Goal: Information Seeking & Learning: Learn about a topic

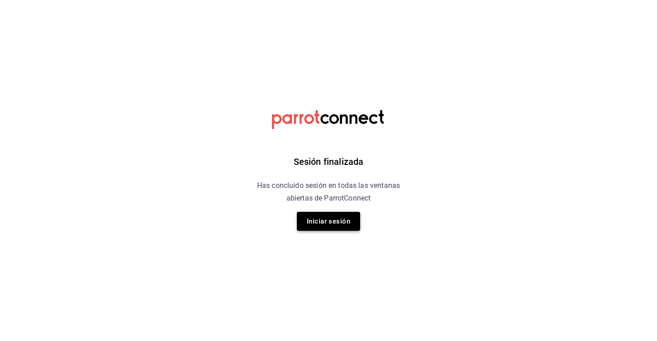
click at [341, 219] on button "Iniciar sesión" at bounding box center [328, 221] width 63 height 19
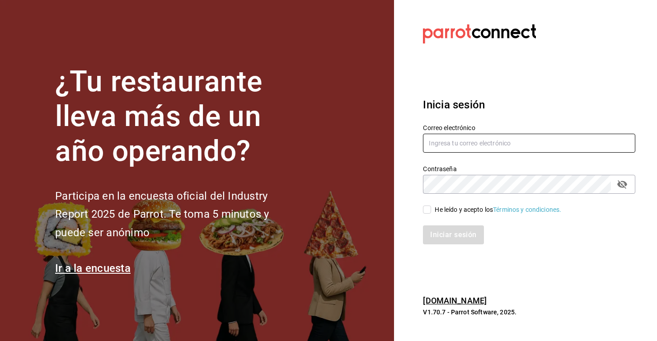
type input "[EMAIL_ADDRESS][DOMAIN_NAME]"
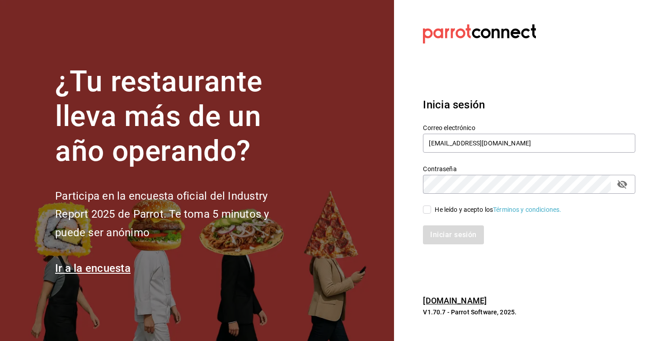
click at [424, 208] on input "He leído y acepto los Términos y condiciones." at bounding box center [427, 210] width 8 height 8
checkbox input "true"
click at [445, 233] on button "Iniciar sesión" at bounding box center [453, 234] width 61 height 19
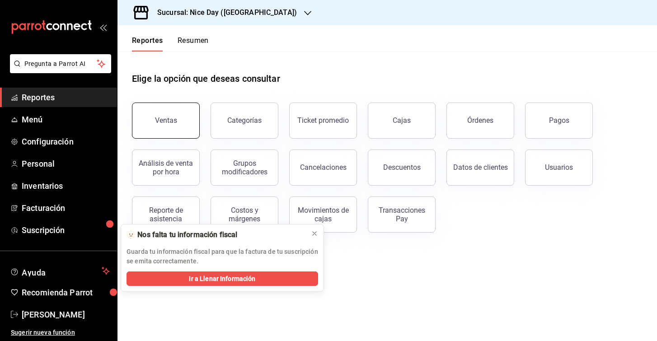
click at [169, 116] on button "Ventas" at bounding box center [166, 121] width 68 height 36
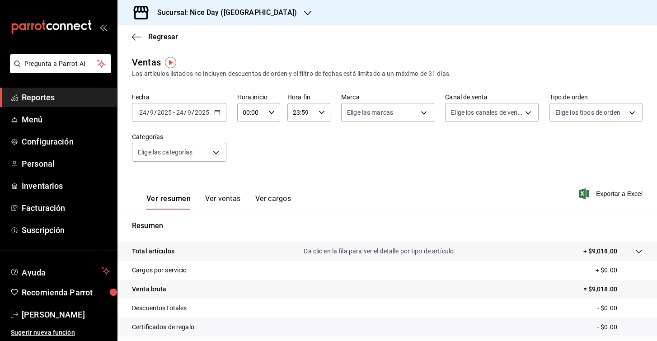
click at [316, 234] on div "Resumen Total artículos Da clic en la fila para ver el detalle por tipo de artí…" at bounding box center [386, 311] width 539 height 183
click at [204, 110] on input "2025" at bounding box center [201, 112] width 15 height 7
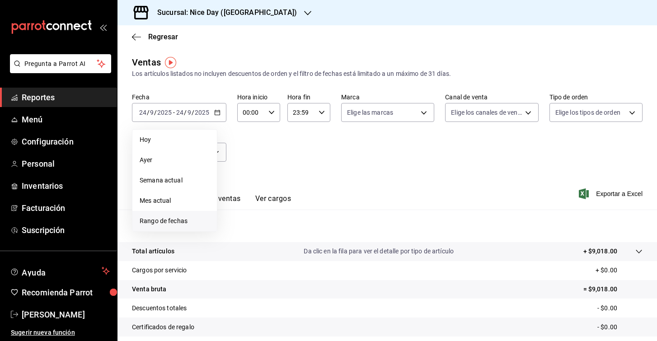
click at [182, 219] on span "Rango de fechas" at bounding box center [175, 220] width 70 height 9
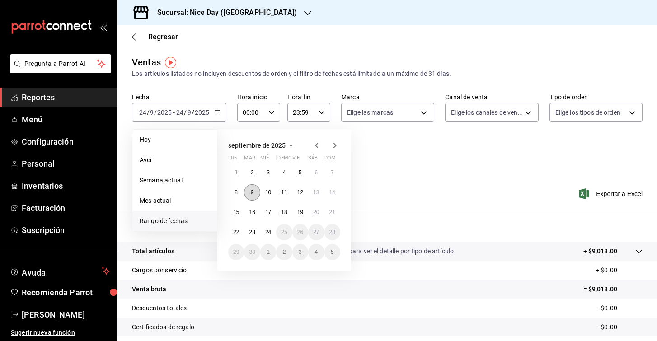
click at [251, 189] on abbr "9" at bounding box center [252, 192] width 3 height 6
click at [266, 231] on abbr "24" at bounding box center [268, 232] width 6 height 6
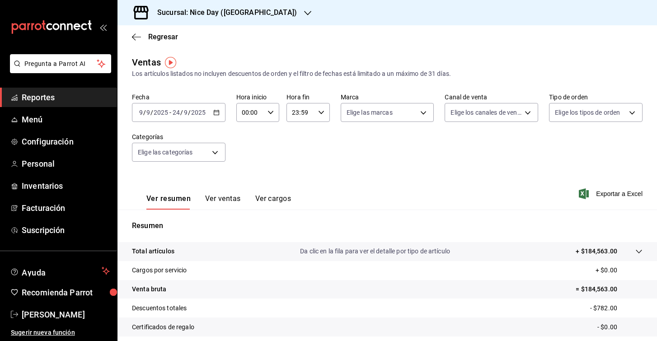
click at [271, 111] on icon "button" at bounding box center [270, 112] width 6 height 6
click at [247, 182] on span "08" at bounding box center [246, 178] width 7 height 7
type input "08:00"
click at [323, 111] on div at bounding box center [328, 170] width 657 height 341
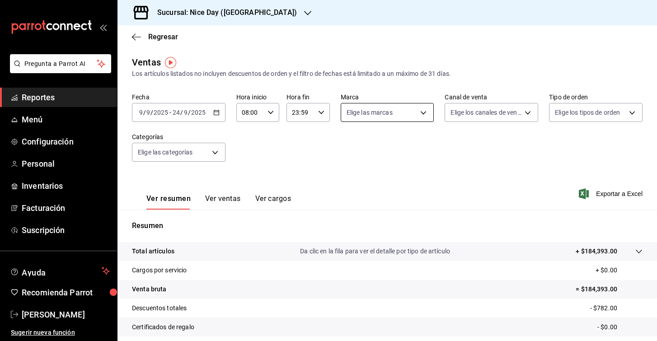
click at [423, 110] on body "Pregunta a Parrot AI Reportes Menú Configuración Personal Inventarios Facturaci…" at bounding box center [328, 170] width 657 height 341
click at [423, 110] on div at bounding box center [328, 170] width 657 height 341
click at [423, 110] on body "Pregunta a Parrot AI Reportes Menú Configuración Personal Inventarios Facturaci…" at bounding box center [328, 170] width 657 height 341
click at [350, 177] on input "checkbox" at bounding box center [350, 178] width 8 height 8
checkbox input "true"
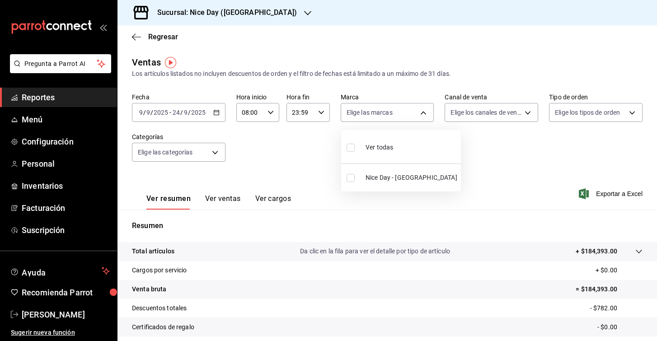
type input "dcb30cbc-1d0b-423c-b677-e1aa9ad02bbe"
checkbox input "true"
click at [528, 109] on div at bounding box center [328, 170] width 657 height 341
click at [528, 115] on body "Pregunta a Parrot AI Reportes Menú Configuración Personal Inventarios Facturaci…" at bounding box center [328, 170] width 657 height 341
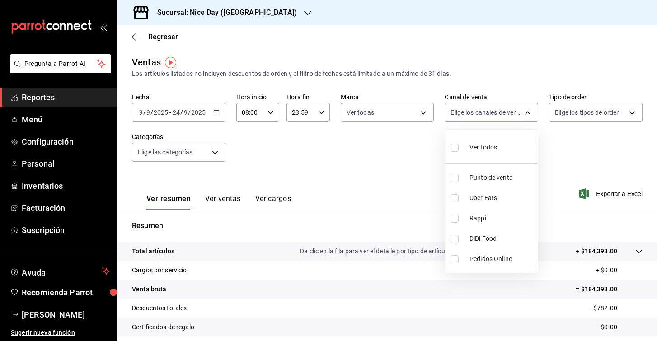
click at [454, 145] on input "checkbox" at bounding box center [454, 148] width 8 height 8
checkbox input "true"
type input "PARROT,UBER_EATS,RAPPI,DIDI_FOOD,ONLINE"
checkbox input "true"
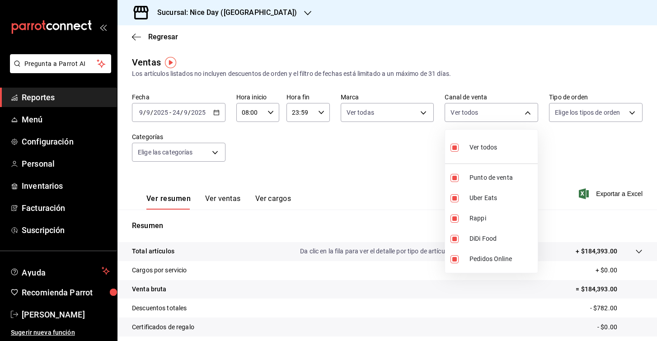
checkbox input "true"
click at [633, 114] on div at bounding box center [328, 170] width 657 height 341
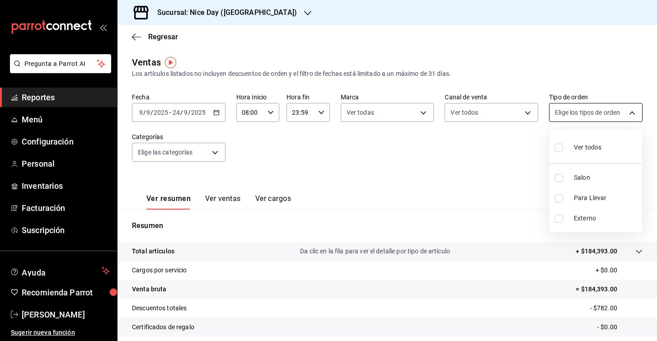
click at [628, 109] on body "Pregunta a Parrot AI Reportes Menú Configuración Personal Inventarios Facturaci…" at bounding box center [328, 170] width 657 height 341
click at [628, 109] on div at bounding box center [328, 170] width 657 height 341
click at [628, 109] on body "Pregunta a Parrot AI Reportes Menú Configuración Personal Inventarios Facturaci…" at bounding box center [328, 170] width 657 height 341
click at [557, 147] on input "checkbox" at bounding box center [559, 148] width 8 height 8
checkbox input "true"
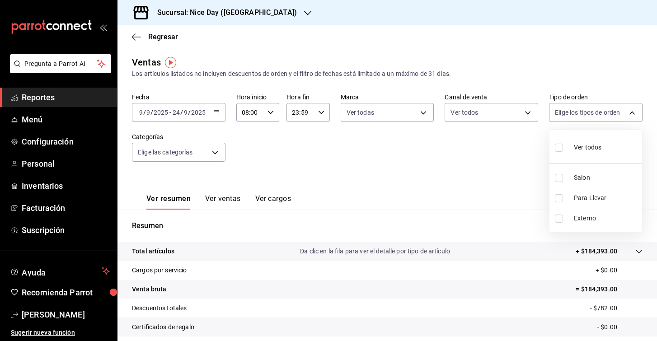
type input "ee8f8510-d711-423a-a439-3470494042e3,ea5a7b43-7305-460d-8c93-a5af69e6fc06,EXTER…"
checkbox input "true"
click at [217, 147] on div at bounding box center [328, 170] width 657 height 341
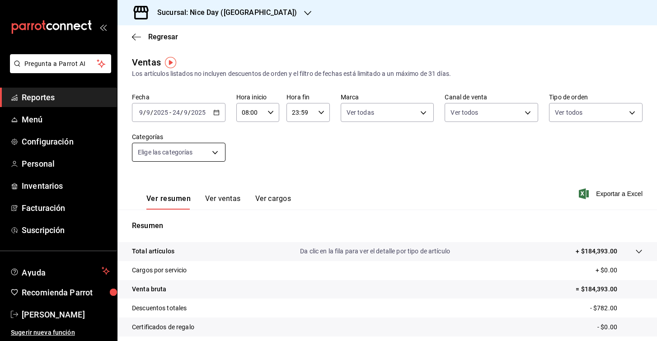
click at [213, 157] on body "Pregunta a Parrot AI Reportes Menú Configuración Personal Inventarios Facturaci…" at bounding box center [328, 170] width 657 height 341
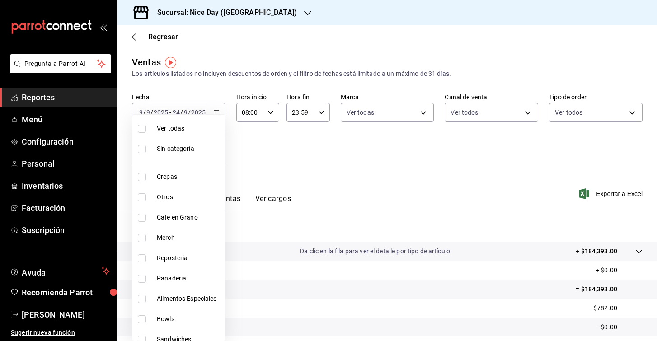
click at [142, 127] on input "checkbox" at bounding box center [142, 129] width 8 height 8
checkbox input "true"
type input "1f55542a-e8e4-4dd9-b421-a746fc66b100,d65196c5-77b2-4566-a9ab-320b6891ad8b,716b8…"
checkbox input "true"
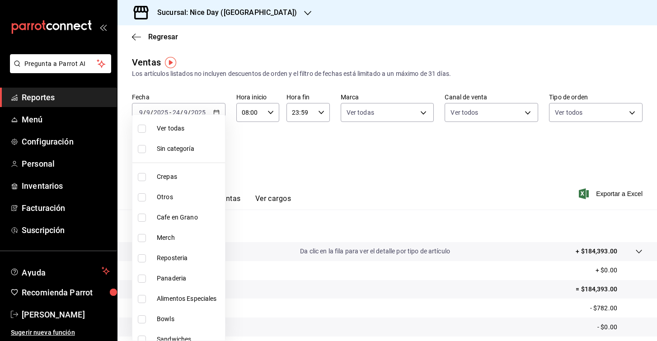
checkbox input "true"
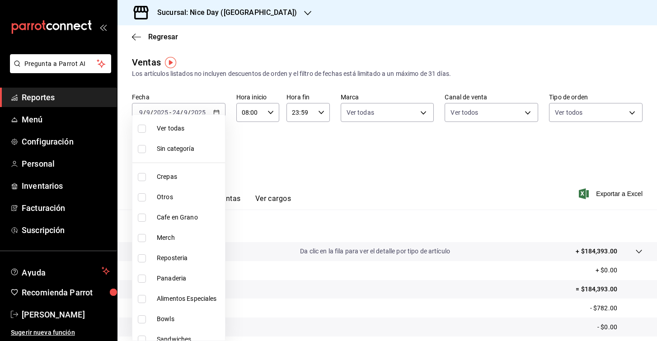
checkbox input "true"
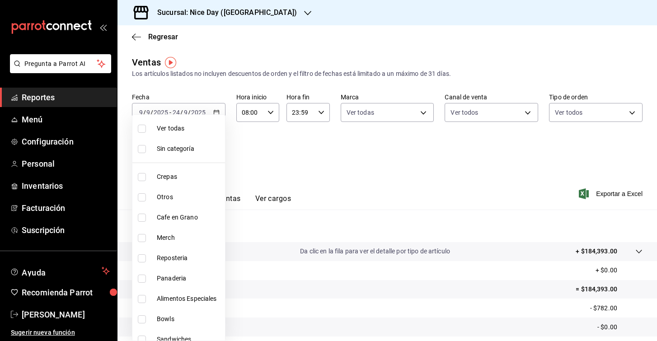
checkbox input "true"
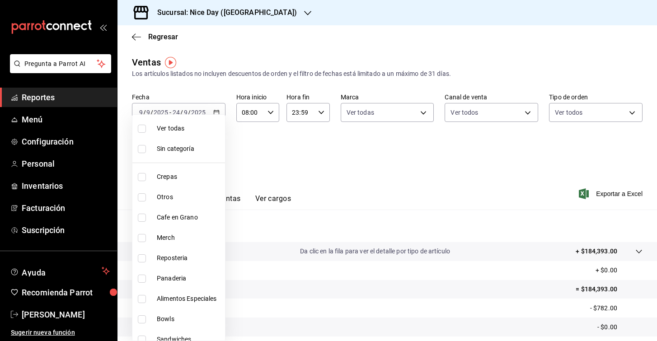
checkbox input "true"
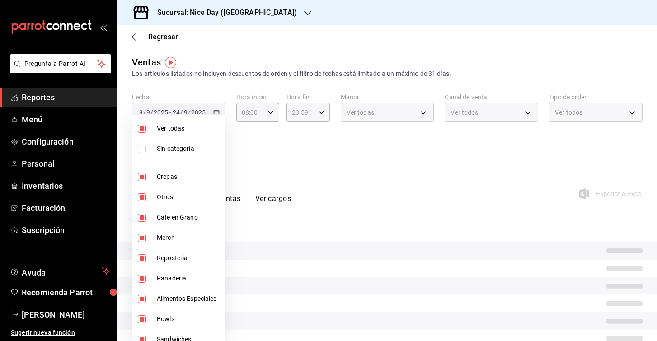
click at [314, 168] on div at bounding box center [328, 170] width 657 height 341
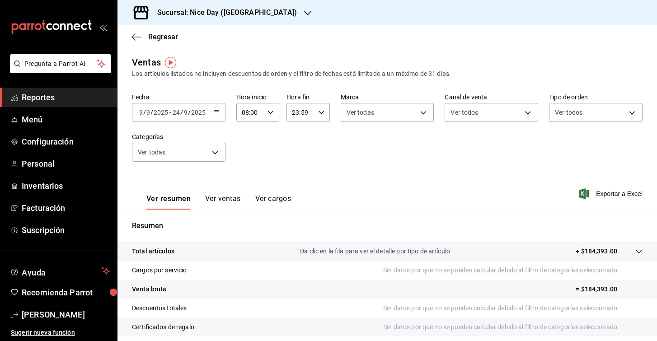
click at [225, 200] on button "Ver ventas" at bounding box center [223, 201] width 36 height 15
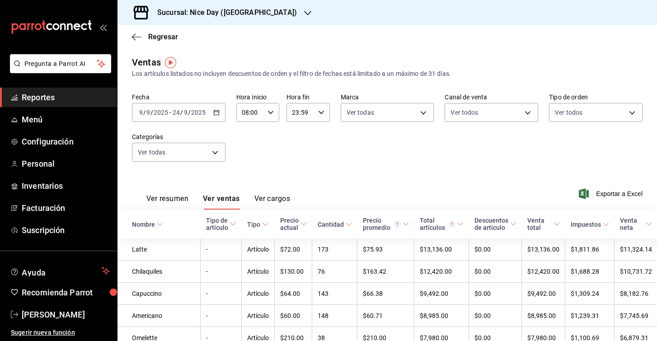
click at [267, 202] on button "Ver cargos" at bounding box center [272, 201] width 36 height 15
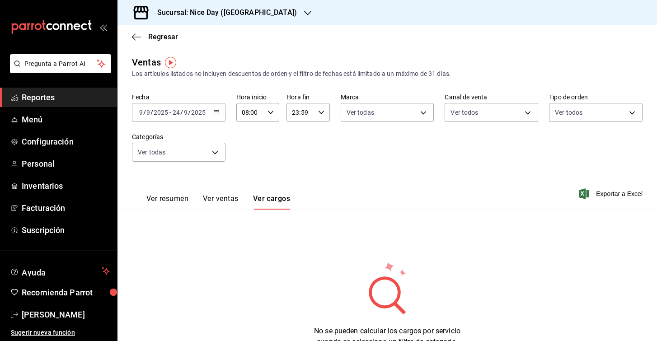
click at [163, 200] on button "Ver resumen" at bounding box center [167, 201] width 42 height 15
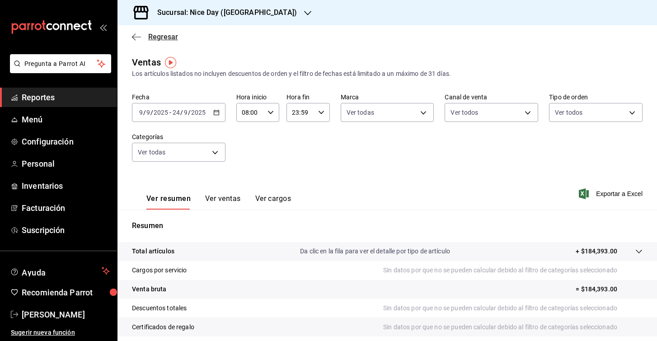
click at [137, 39] on icon "button" at bounding box center [136, 37] width 9 height 8
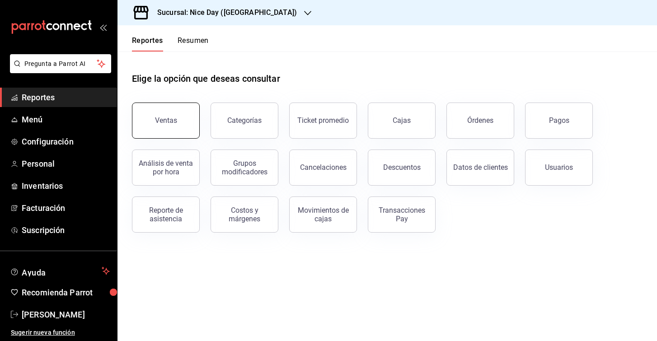
click at [179, 111] on button "Ventas" at bounding box center [166, 121] width 68 height 36
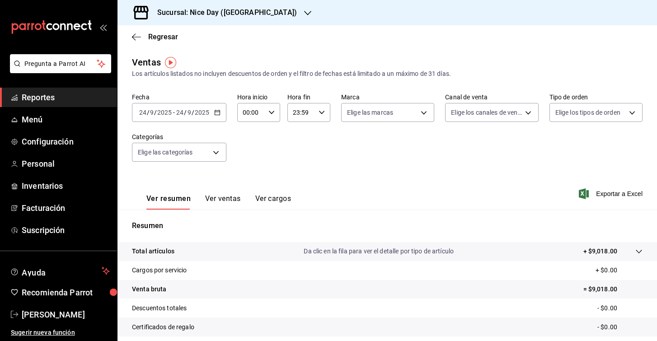
click at [210, 108] on div "[DATE] [DATE] - [DATE] [DATE]" at bounding box center [179, 112] width 94 height 19
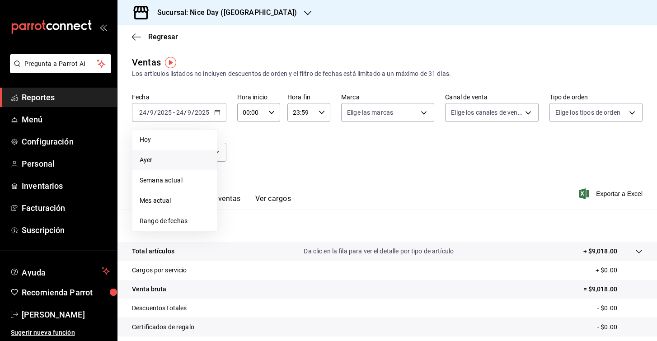
click at [157, 156] on span "Ayer" at bounding box center [175, 159] width 70 height 9
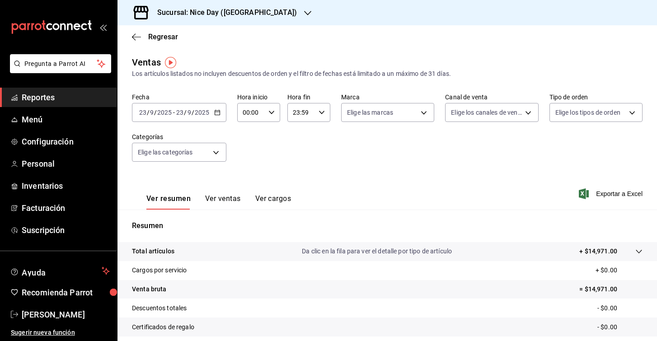
click at [223, 198] on button "Ver ventas" at bounding box center [223, 201] width 36 height 15
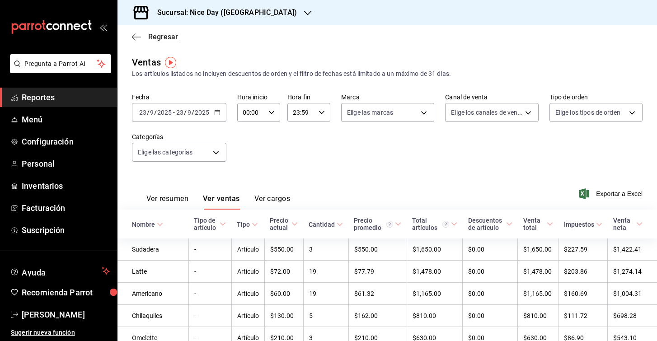
click at [132, 38] on icon "button" at bounding box center [136, 37] width 9 height 8
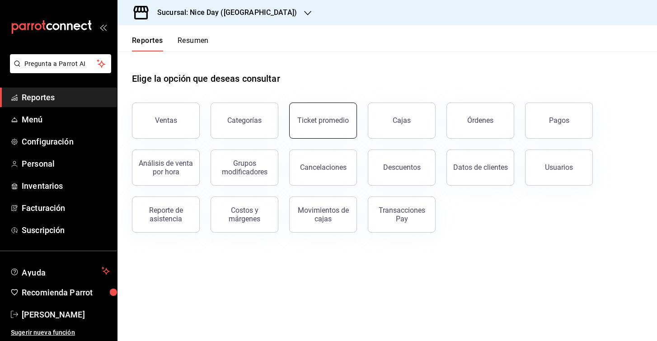
click at [338, 124] on div "Ticket promedio" at bounding box center [322, 120] width 51 height 9
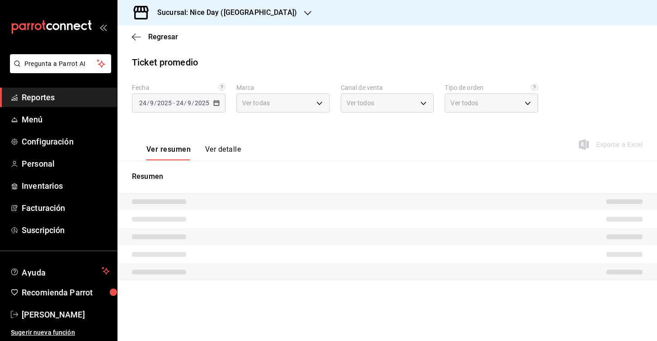
type input "dcb30cbc-1d0b-423c-b677-e1aa9ad02bbe"
type input "PARROT,UBER_EATS,RAPPI,DIDI_FOOD,ONLINE"
type input "ee8f8510-d711-423a-a439-3470494042e3,ea5a7b43-7305-460d-8c93-a5af69e6fc06,EXTER…"
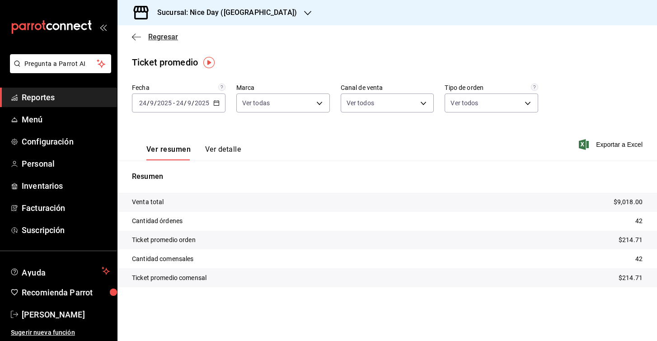
click at [137, 35] on icon "button" at bounding box center [136, 37] width 9 height 8
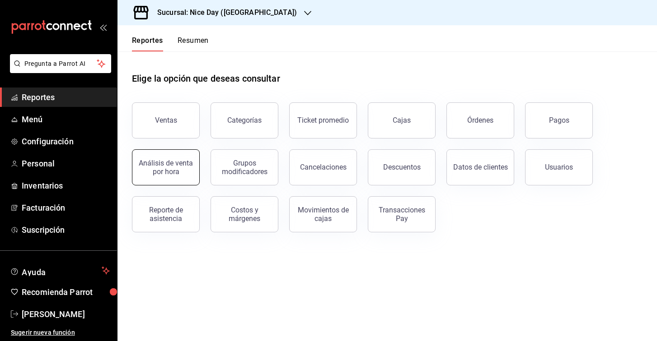
click at [174, 174] on div "Análisis de venta por hora" at bounding box center [166, 167] width 56 height 17
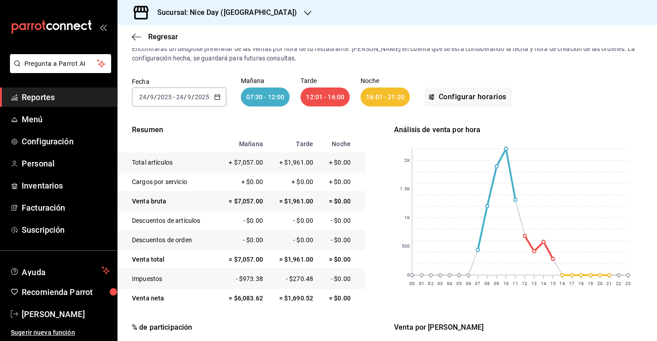
scroll to position [44, 0]
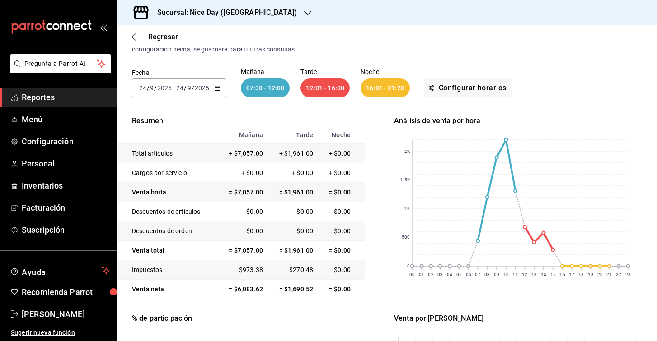
click at [217, 86] on icon "button" at bounding box center [217, 88] width 6 height 6
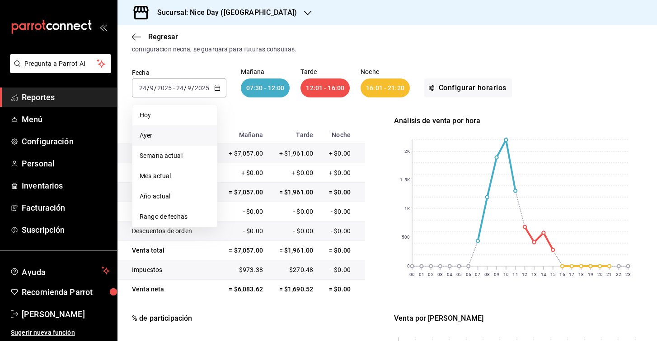
click at [147, 137] on span "Ayer" at bounding box center [175, 135] width 70 height 9
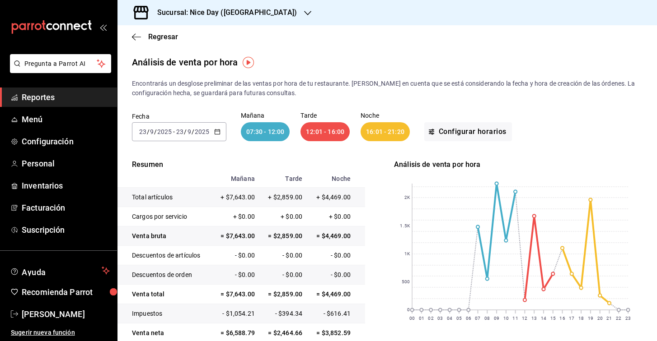
click at [258, 137] on div "07:30 - 12:00" at bounding box center [265, 131] width 49 height 19
click at [272, 163] on p "Resumen" at bounding box center [241, 164] width 248 height 11
click at [133, 37] on icon "button" at bounding box center [136, 37] width 9 height 8
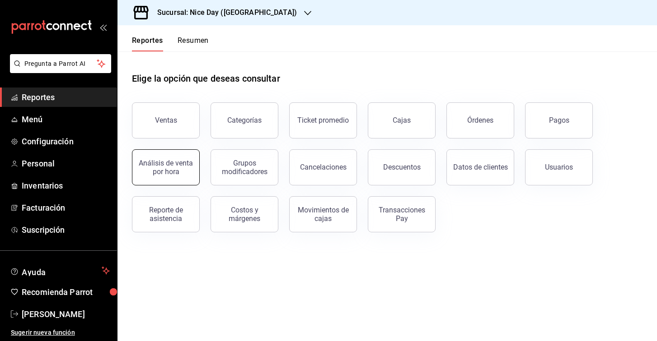
click at [188, 171] on div "Análisis de venta por hora" at bounding box center [166, 167] width 56 height 17
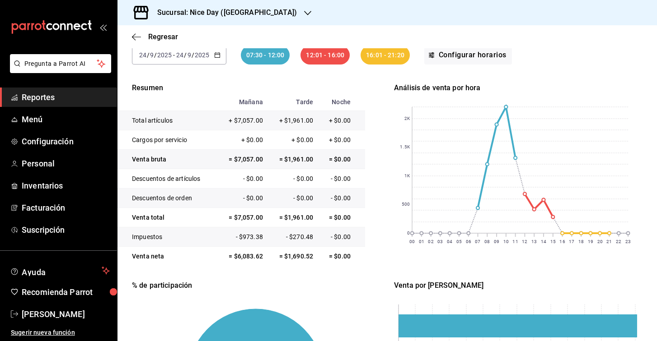
scroll to position [68, 0]
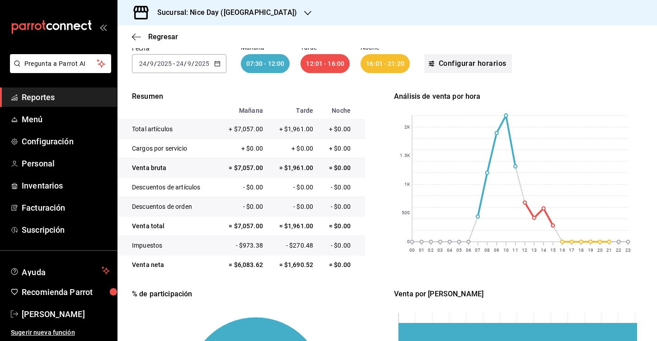
click at [444, 66] on button "Configurar horarios" at bounding box center [468, 63] width 88 height 19
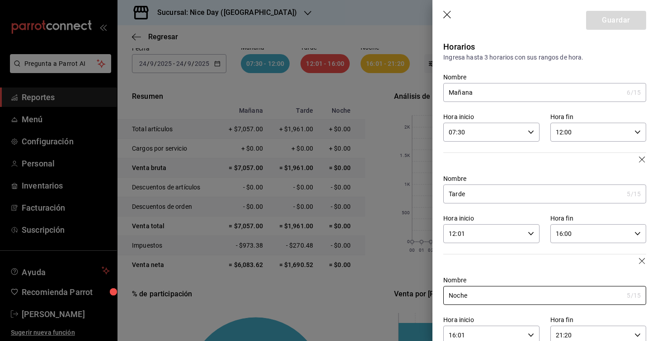
scroll to position [0, 0]
click at [444, 17] on icon "button" at bounding box center [447, 15] width 9 height 9
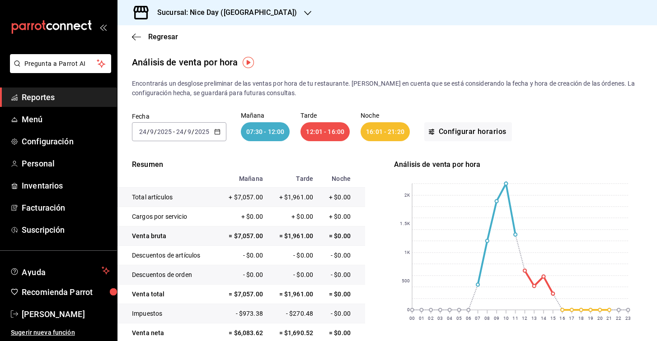
click at [267, 131] on div "07:30 - 12:00" at bounding box center [265, 131] width 49 height 19
click at [218, 134] on icon "button" at bounding box center [217, 132] width 6 height 6
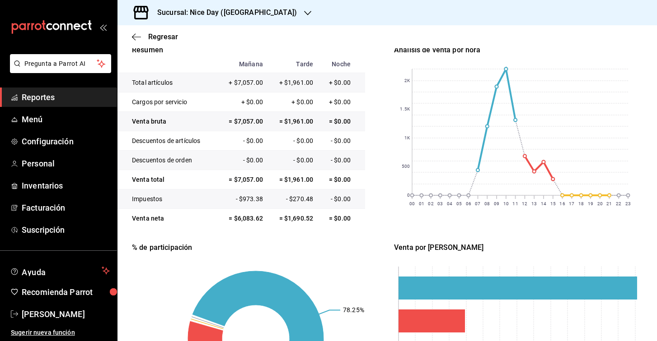
scroll to position [115, 0]
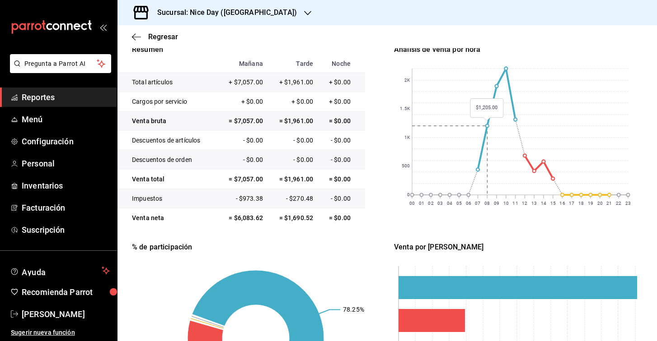
click at [484, 139] on rect at bounding box center [520, 132] width 216 height 126
click at [496, 196] on line at bounding box center [496, 197] width 0 height 4
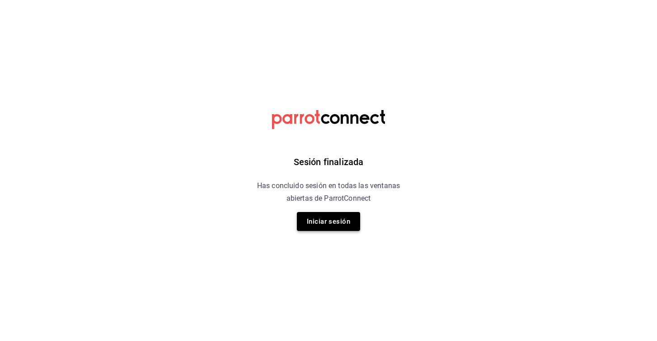
click at [310, 221] on button "Iniciar sesión" at bounding box center [328, 221] width 63 height 19
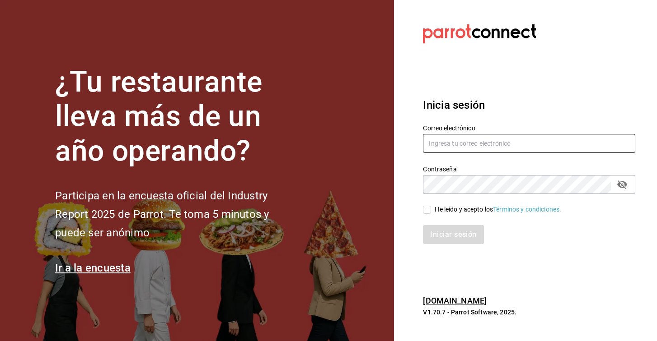
type input "[EMAIL_ADDRESS][DOMAIN_NAME]"
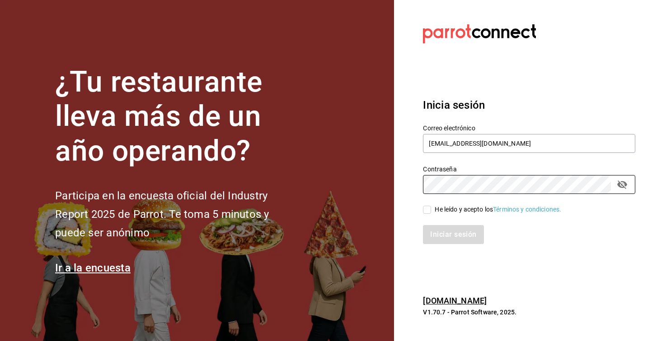
click at [430, 210] on input "He leído y acepto los Términos y condiciones." at bounding box center [427, 210] width 8 height 8
checkbox input "true"
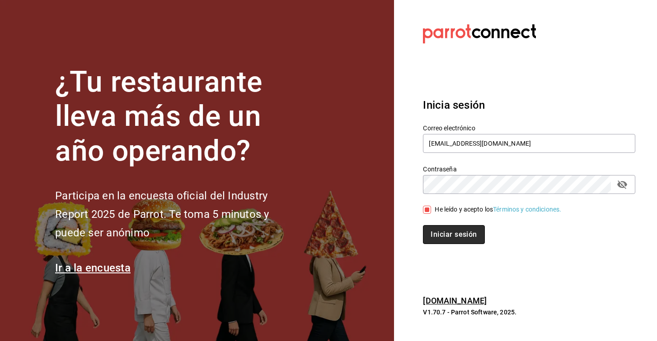
click at [436, 242] on button "Iniciar sesión" at bounding box center [453, 234] width 61 height 19
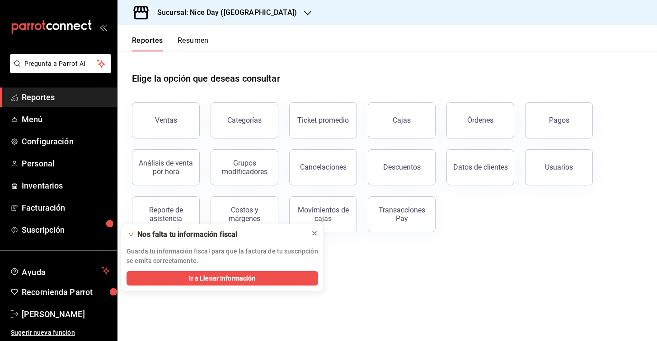
click at [313, 233] on icon at bounding box center [314, 233] width 7 height 7
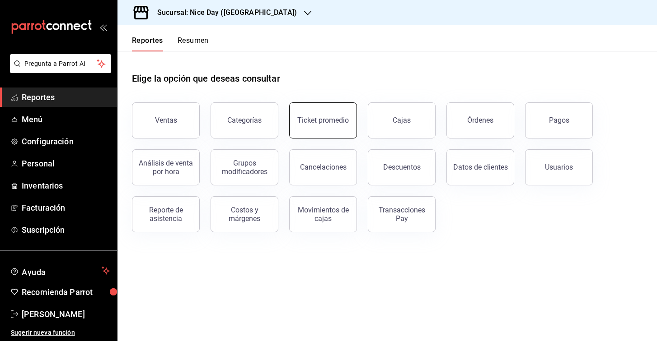
click at [322, 120] on div "Ticket promedio" at bounding box center [322, 120] width 51 height 9
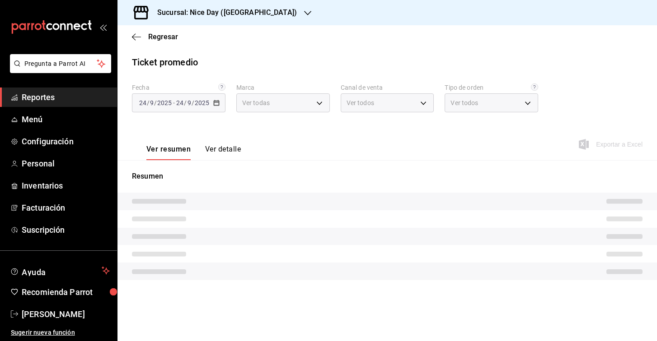
type input "dcb30cbc-1d0b-423c-b677-e1aa9ad02bbe"
type input "PARROT,UBER_EATS,RAPPI,DIDI_FOOD,ONLINE"
type input "ee8f8510-d711-423a-a439-3470494042e3,ea5a7b43-7305-460d-8c93-a5af69e6fc06,EXTER…"
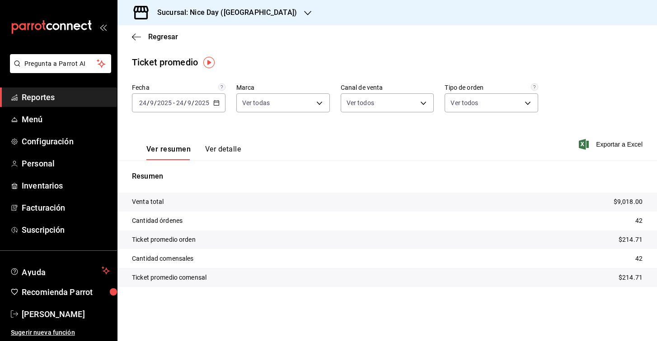
click at [227, 148] on button "Ver detalle" at bounding box center [223, 152] width 36 height 15
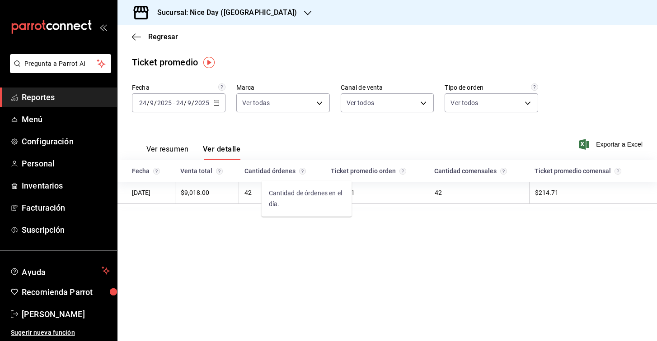
click at [304, 172] on icon "Cantidad de órdenes en el día." at bounding box center [302, 170] width 2 height 3
click at [245, 191] on td "42" at bounding box center [282, 193] width 87 height 22
click at [378, 187] on td "$214.71" at bounding box center [376, 193] width 103 height 22
click at [136, 37] on icon "button" at bounding box center [136, 37] width 9 height 8
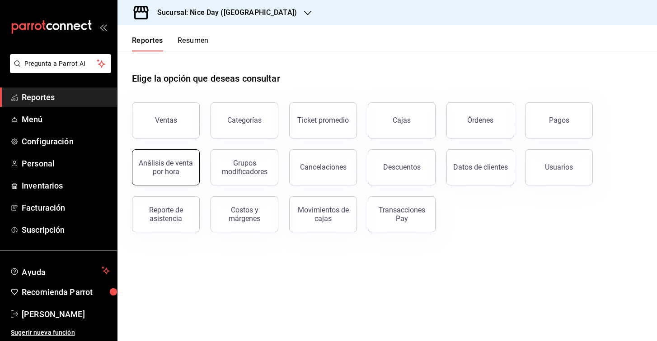
click at [184, 168] on div "Análisis de venta por hora" at bounding box center [166, 167] width 56 height 17
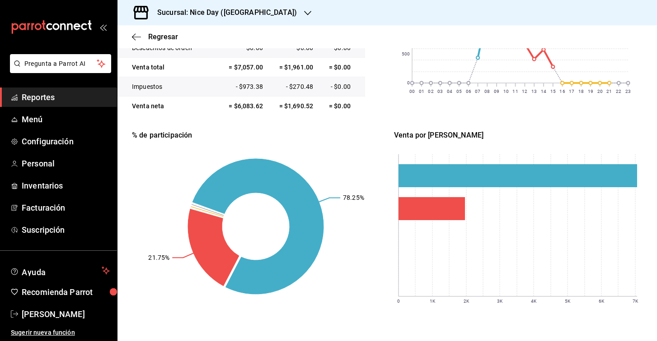
scroll to position [227, 0]
click at [133, 37] on icon "button" at bounding box center [136, 37] width 9 height 0
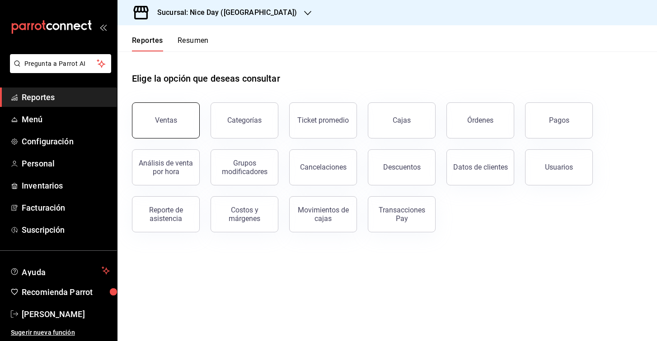
click at [171, 126] on button "Ventas" at bounding box center [166, 121] width 68 height 36
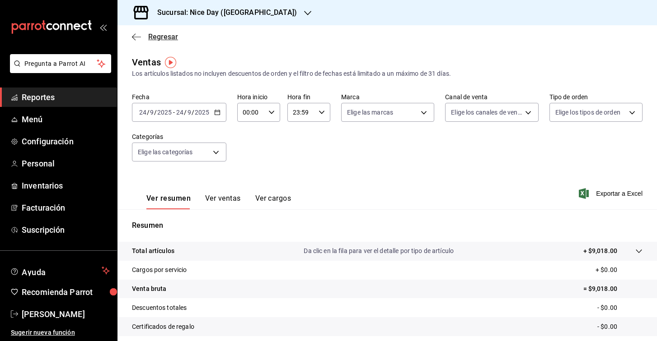
click at [134, 37] on icon "button" at bounding box center [136, 37] width 9 height 0
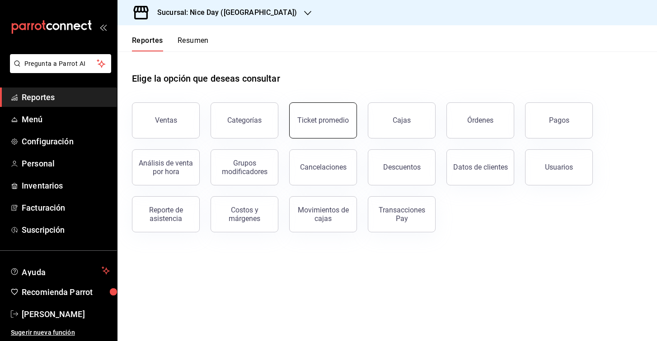
click at [334, 120] on div "Ticket promedio" at bounding box center [322, 120] width 51 height 9
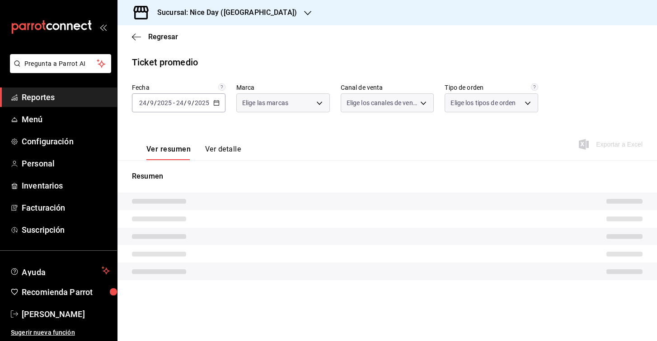
type input "dcb30cbc-1d0b-423c-b677-e1aa9ad02bbe"
type input "PARROT,UBER_EATS,RAPPI,DIDI_FOOD,ONLINE"
type input "ee8f8510-d711-423a-a439-3470494042e3,ea5a7b43-7305-460d-8c93-a5af69e6fc06,EXTER…"
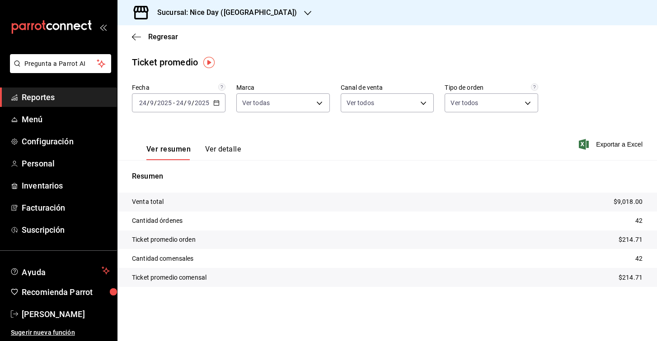
click at [212, 149] on button "Ver detalle" at bounding box center [223, 152] width 36 height 15
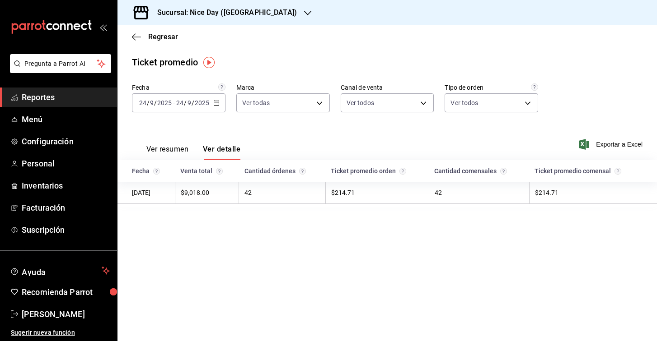
click at [255, 194] on td "42" at bounding box center [282, 193] width 87 height 22
click at [173, 149] on button "Ver resumen" at bounding box center [167, 152] width 42 height 15
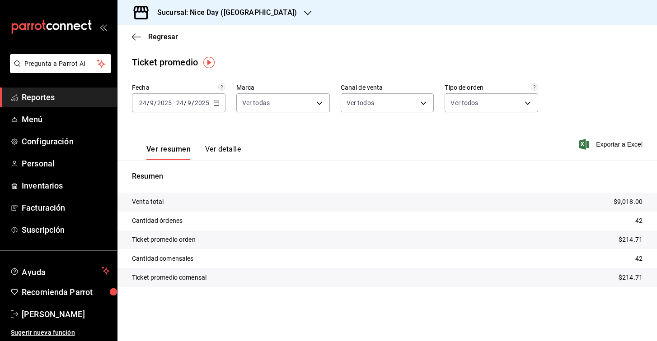
click at [167, 224] on p "Cantidad órdenes" at bounding box center [157, 220] width 51 height 9
click at [186, 301] on div "Fecha 2025-09-24 24 / 9 / 2025 - 2025-09-24 24 / 9 / 2025 Marca Ver todas dcb30…" at bounding box center [386, 198] width 539 height 229
click at [524, 104] on body "Pregunta a Parrot AI Reportes Menú Configuración Personal Inventarios Facturaci…" at bounding box center [328, 170] width 657 height 341
click at [524, 104] on div at bounding box center [328, 170] width 657 height 341
click at [429, 102] on body "Pregunta a Parrot AI Reportes Menú Configuración Personal Inventarios Facturaci…" at bounding box center [328, 170] width 657 height 341
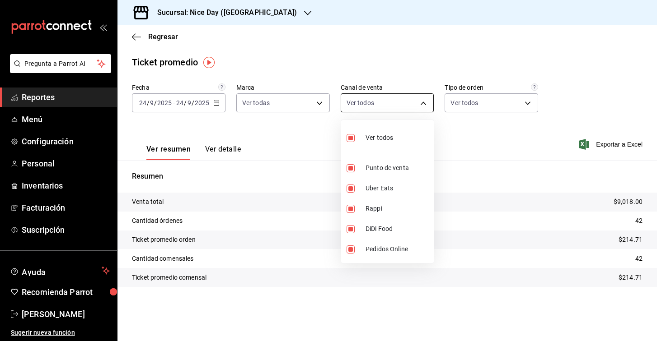
click at [429, 102] on div at bounding box center [328, 170] width 657 height 341
click at [429, 102] on body "Pregunta a Parrot AI Reportes Menú Configuración Personal Inventarios Facturaci…" at bounding box center [328, 170] width 657 height 341
click at [351, 138] on input "checkbox" at bounding box center [350, 138] width 8 height 8
checkbox input "false"
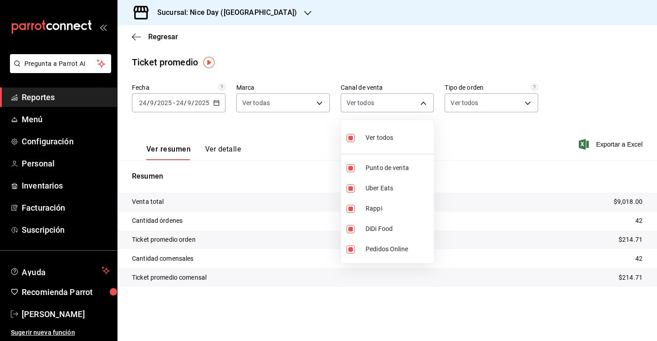
checkbox input "false"
click at [353, 166] on input "checkbox" at bounding box center [350, 168] width 8 height 8
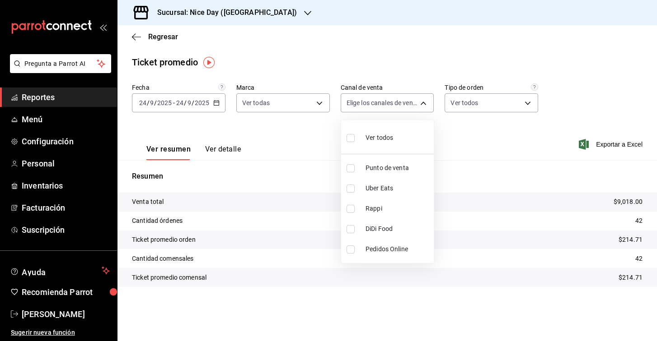
checkbox input "true"
type input "PARROT"
click at [462, 169] on div at bounding box center [328, 170] width 657 height 341
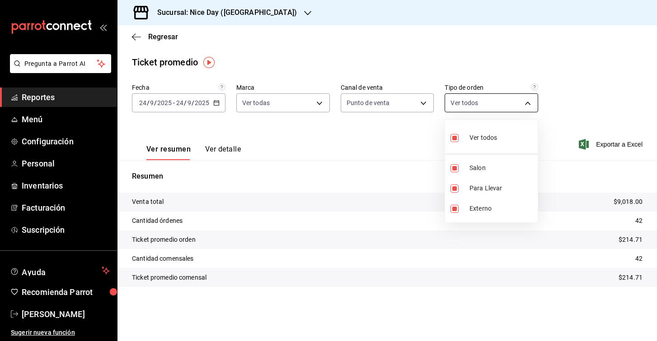
click at [524, 94] on body "Pregunta a Parrot AI Reportes Menú Configuración Personal Inventarios Facturaci…" at bounding box center [328, 170] width 657 height 341
click at [452, 147] on li "Ver todos" at bounding box center [491, 137] width 93 height 27
checkbox input "false"
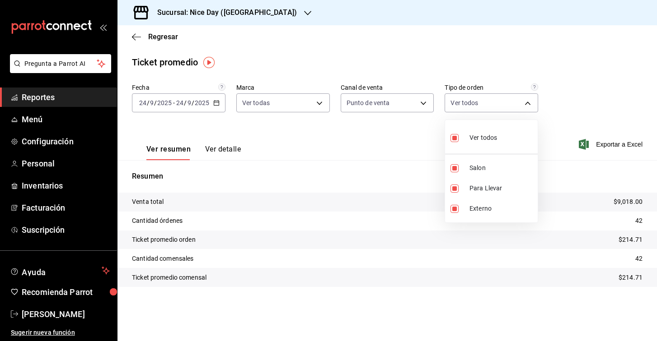
checkbox input "false"
click at [454, 168] on input "checkbox" at bounding box center [454, 168] width 8 height 8
checkbox input "true"
type input "ee8f8510-d711-423a-a439-3470494042e3"
click at [457, 191] on input "checkbox" at bounding box center [454, 189] width 8 height 8
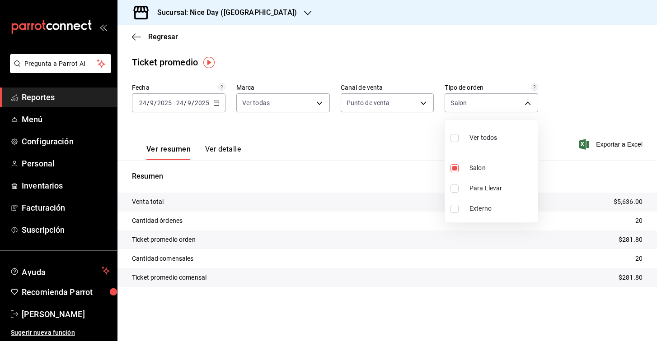
checkbox input "true"
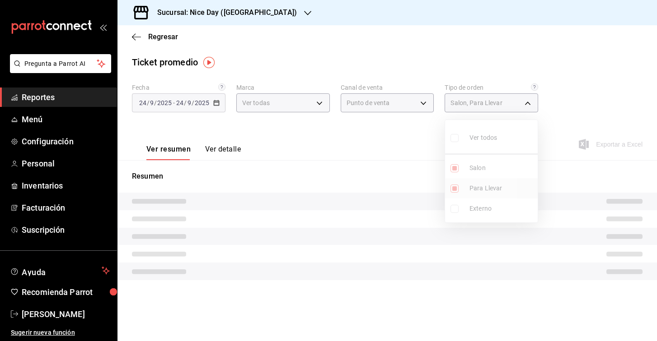
type input "ee8f8510-d711-423a-a439-3470494042e3,ea5a7b43-7305-460d-8c93-a5af69e6fc06"
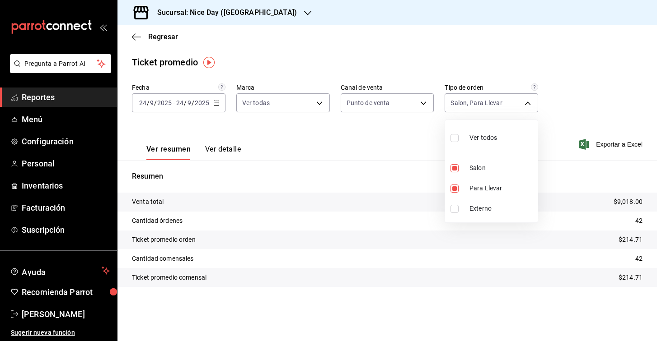
click at [430, 141] on div at bounding box center [328, 170] width 657 height 341
click at [623, 144] on span "Exportar a Excel" at bounding box center [611, 144] width 62 height 11
click at [135, 37] on icon "button" at bounding box center [136, 37] width 9 height 0
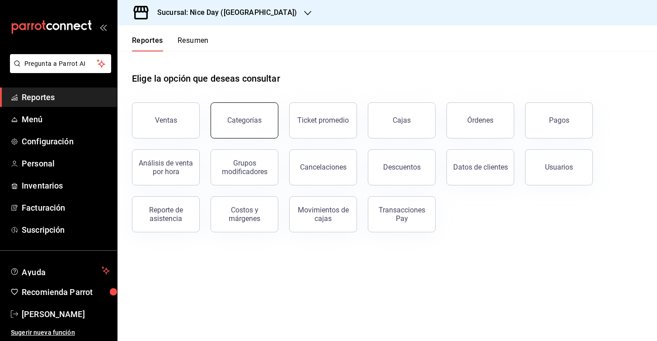
click at [251, 129] on button "Categorías" at bounding box center [244, 121] width 68 height 36
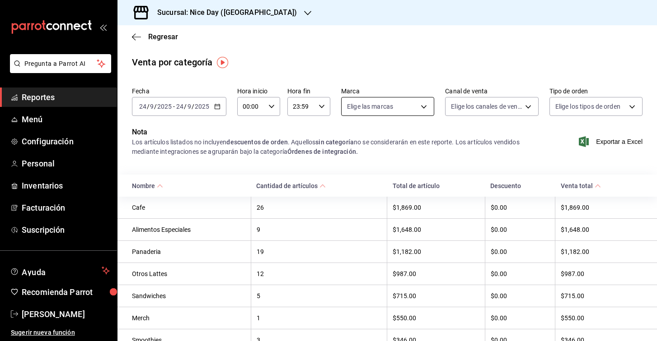
click at [424, 101] on body "Pregunta a Parrot AI Reportes Menú Configuración Personal Inventarios Facturaci…" at bounding box center [328, 170] width 657 height 341
click at [370, 171] on span "Nice Day - [GEOGRAPHIC_DATA]" at bounding box center [411, 171] width 92 height 9
type input "dcb30cbc-1d0b-423c-b677-e1aa9ad02bbe"
checkbox input "true"
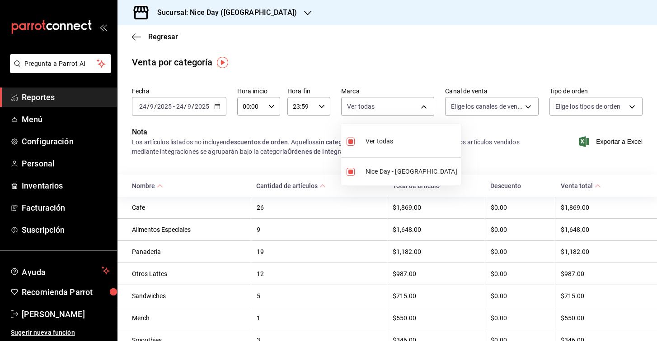
click at [528, 105] on div at bounding box center [328, 170] width 657 height 341
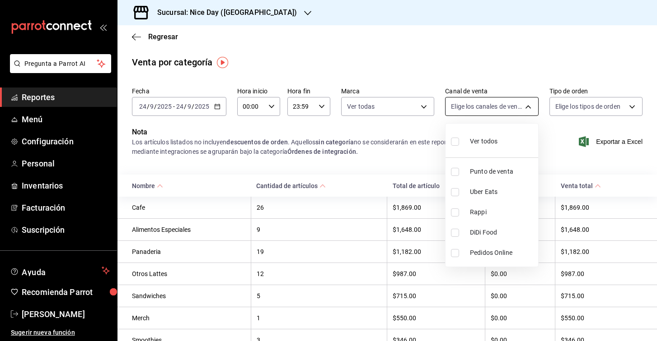
click at [528, 105] on body "Pregunta a Parrot AI Reportes Menú Configuración Personal Inventarios Facturaci…" at bounding box center [328, 170] width 657 height 341
click at [528, 105] on div at bounding box center [328, 170] width 657 height 341
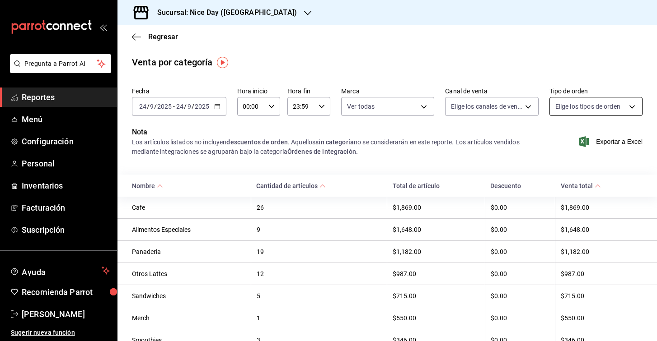
click at [628, 103] on body "Pregunta a Parrot AI Reportes Menú Configuración Personal Inventarios Facturaci…" at bounding box center [328, 170] width 657 height 341
click at [628, 103] on div at bounding box center [328, 170] width 657 height 341
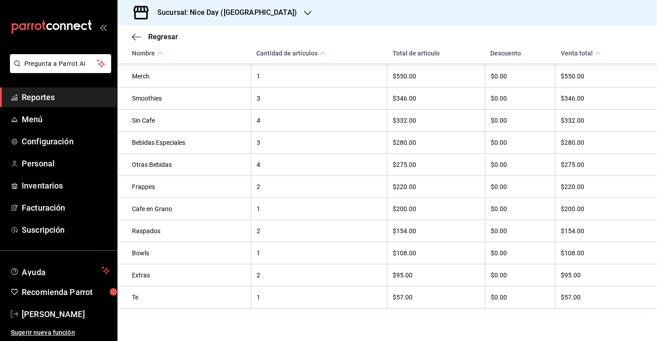
scroll to position [259, 0]
click at [136, 33] on icon "button" at bounding box center [136, 37] width 9 height 8
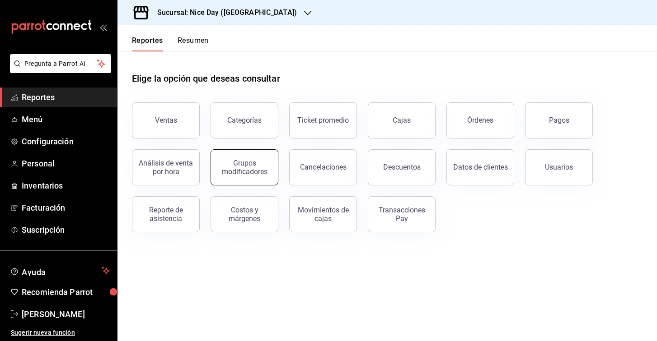
click at [243, 172] on div "Grupos modificadores" at bounding box center [244, 167] width 56 height 17
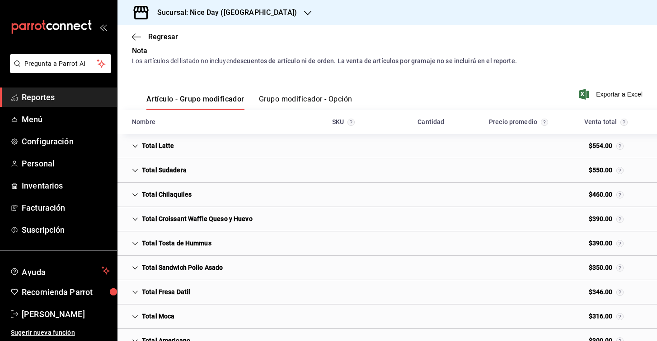
scroll to position [84, 0]
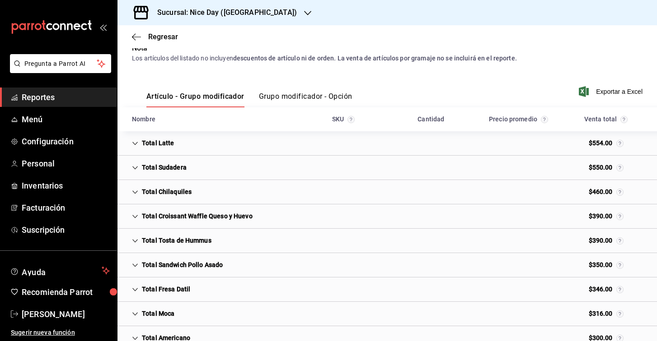
click at [289, 95] on button "Grupo modificador - Opción" at bounding box center [305, 99] width 93 height 15
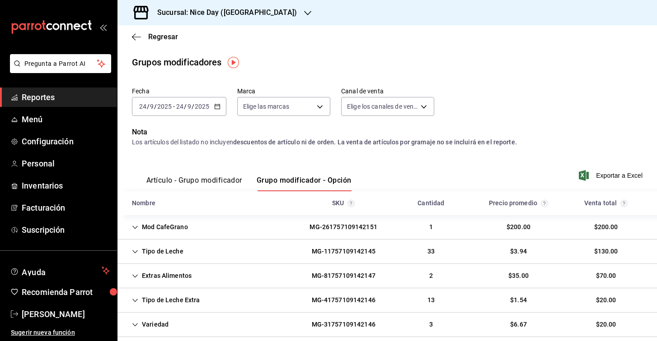
click at [197, 178] on button "Artículo - Grupo modificador" at bounding box center [194, 183] width 96 height 15
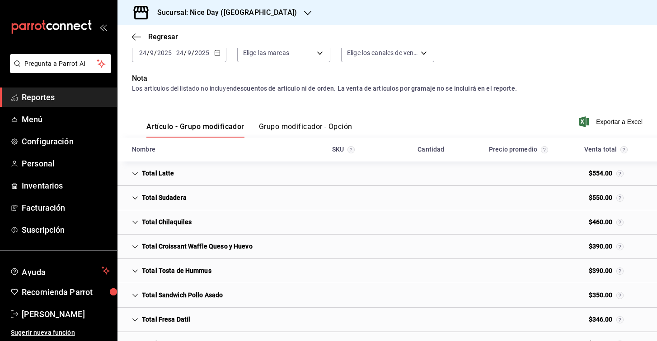
scroll to position [63, 0]
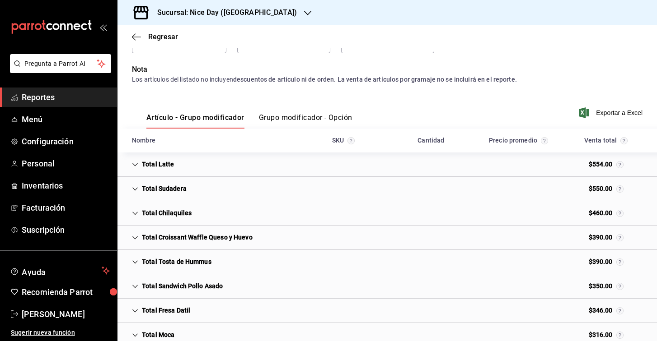
click at [134, 164] on icon "Cell" at bounding box center [135, 165] width 6 height 6
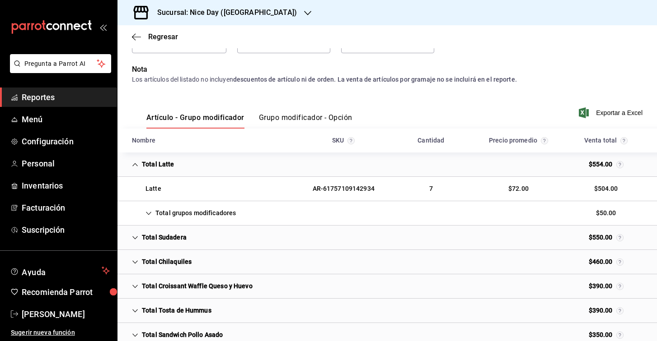
click at [134, 164] on icon "Cell" at bounding box center [134, 164] width 5 height 3
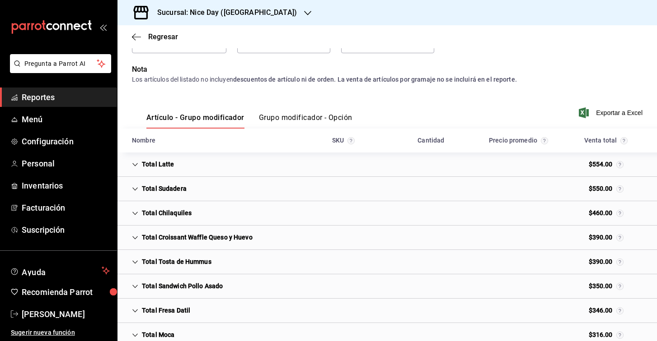
click at [134, 164] on icon "Cell" at bounding box center [135, 165] width 6 height 6
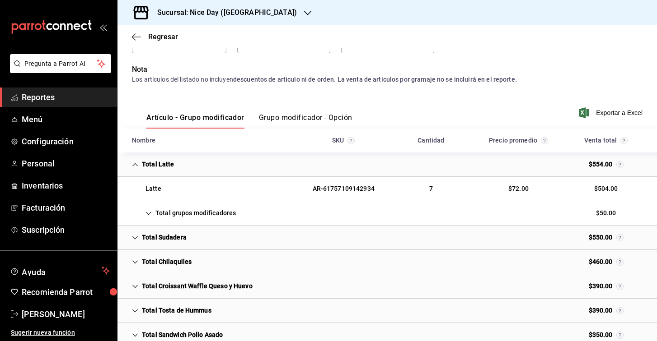
click at [149, 216] on icon "Cell" at bounding box center [148, 213] width 6 height 6
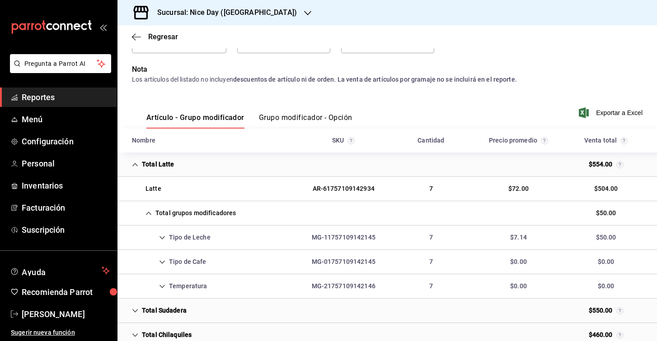
click at [162, 242] on div "Tipo de Leche" at bounding box center [171, 237] width 93 height 17
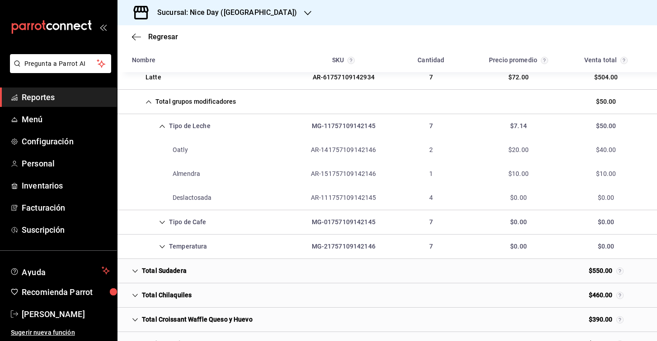
scroll to position [175, 0]
click at [164, 123] on icon "Cell" at bounding box center [162, 125] width 6 height 6
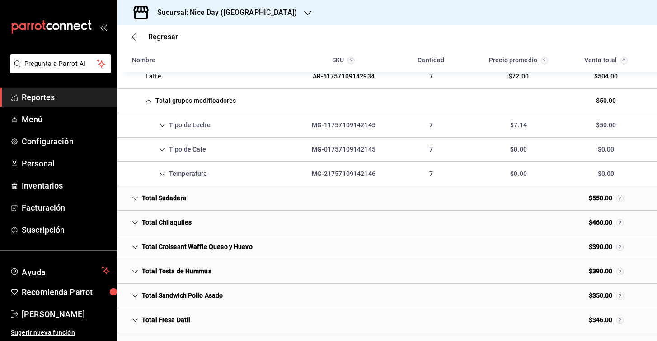
click at [162, 148] on icon "Cell" at bounding box center [162, 150] width 6 height 6
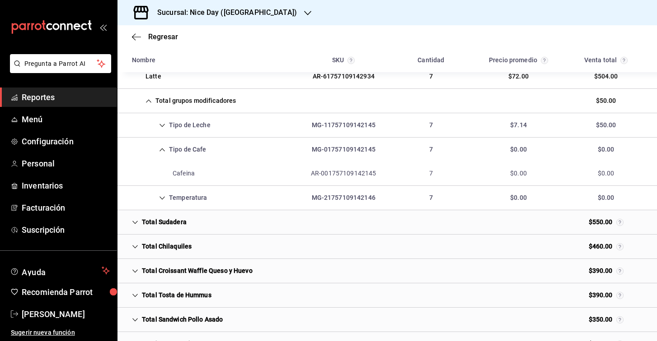
click at [162, 148] on icon "Cell" at bounding box center [162, 150] width 6 height 6
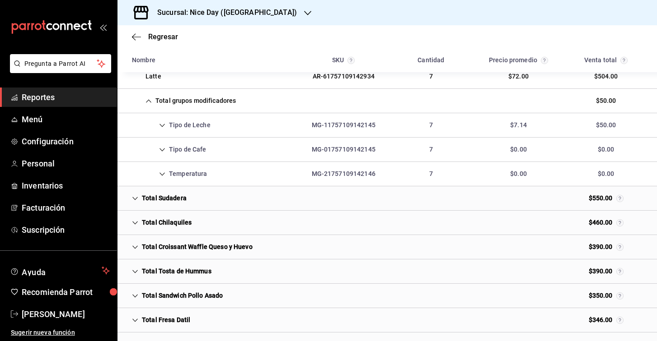
click at [150, 103] on icon "Cell" at bounding box center [148, 101] width 6 height 6
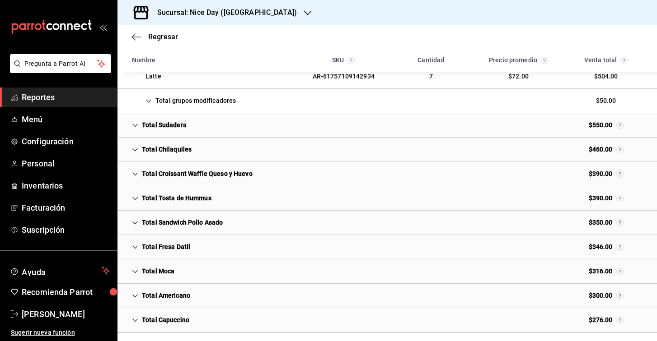
click at [149, 97] on div "Total grupos modificadores" at bounding box center [184, 101] width 118 height 17
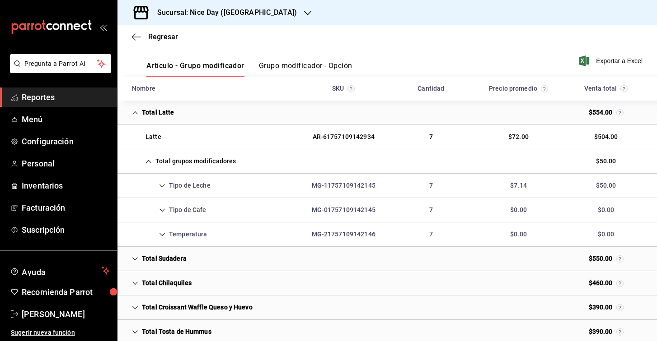
scroll to position [111, 0]
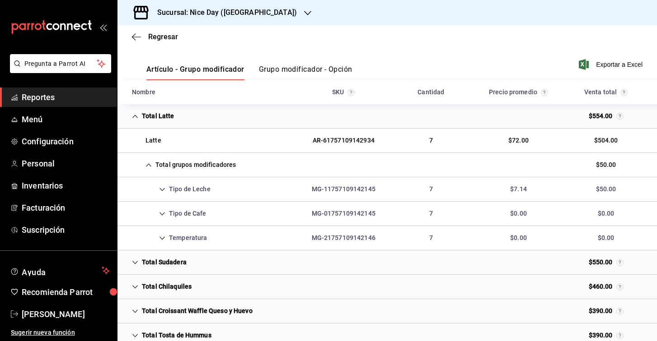
click at [150, 163] on icon "Cell" at bounding box center [148, 165] width 6 height 6
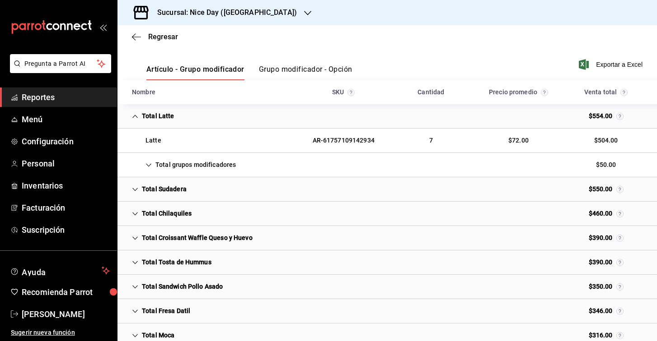
click at [135, 113] on icon "Cell" at bounding box center [135, 116] width 6 height 6
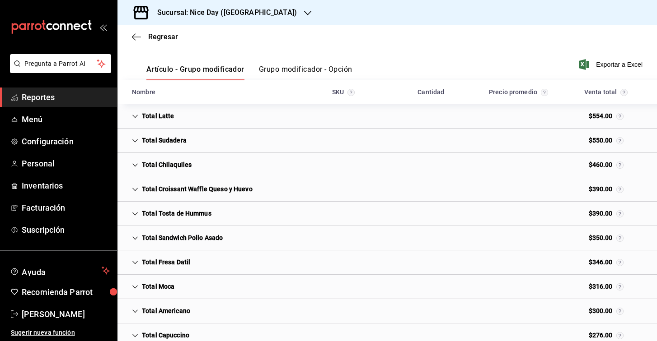
click at [133, 189] on icon "Cell" at bounding box center [134, 189] width 5 height 3
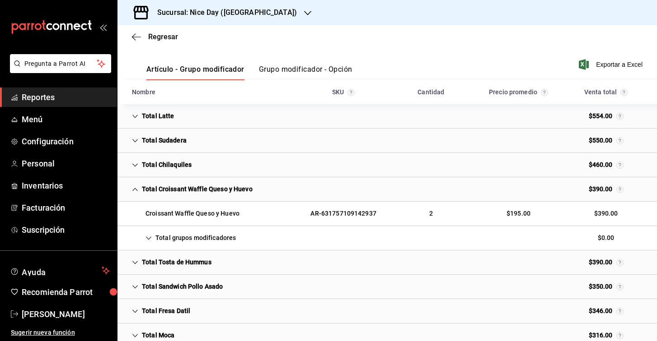
click at [136, 189] on icon "Cell" at bounding box center [134, 189] width 5 height 3
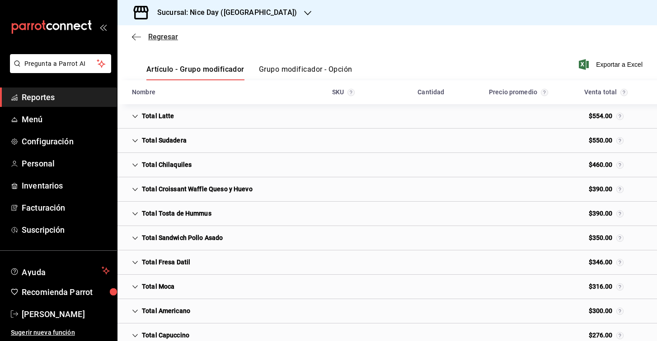
click at [135, 38] on icon "button" at bounding box center [136, 37] width 9 height 8
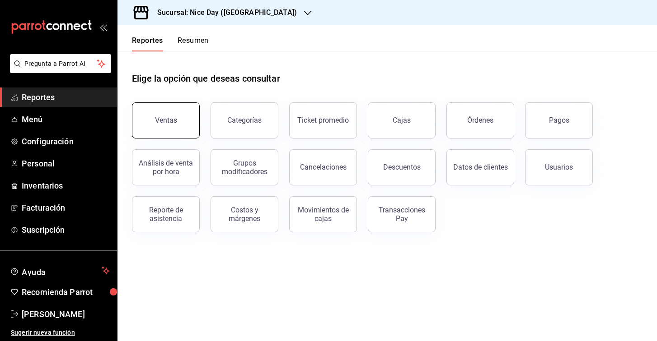
click at [162, 121] on div "Ventas" at bounding box center [166, 120] width 22 height 9
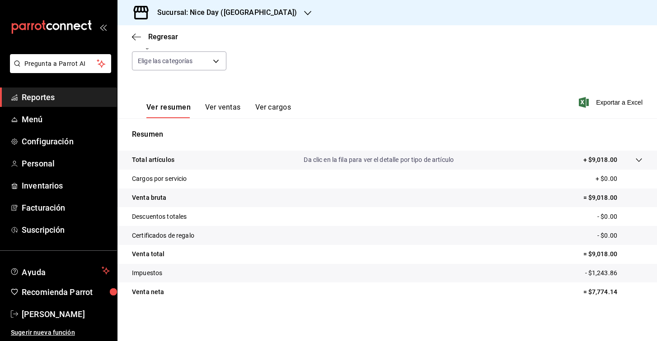
click at [219, 106] on button "Ver ventas" at bounding box center [223, 110] width 36 height 15
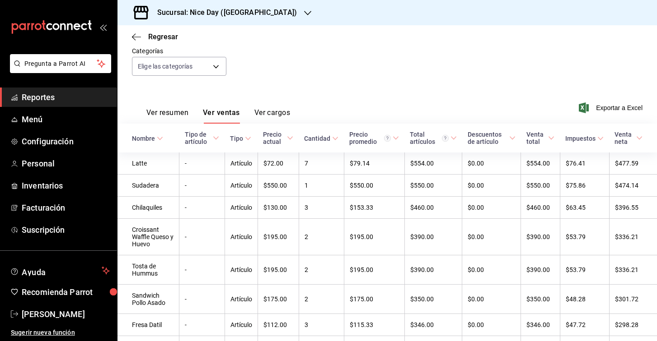
scroll to position [96, 0]
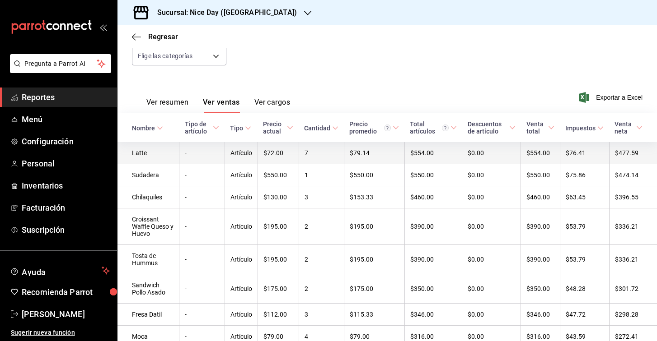
click at [150, 153] on td "Latte" at bounding box center [148, 153] width 62 height 22
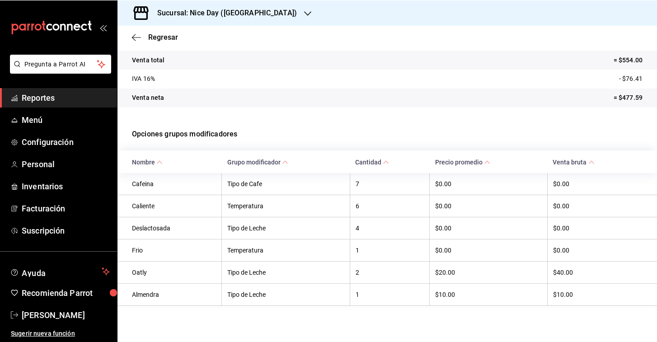
scroll to position [130, 0]
click at [252, 186] on th "Tipo de Cafe" at bounding box center [286, 184] width 128 height 22
click at [318, 182] on th "Tipo de Cafe" at bounding box center [286, 184] width 128 height 22
click at [133, 37] on icon "button" at bounding box center [136, 37] width 9 height 0
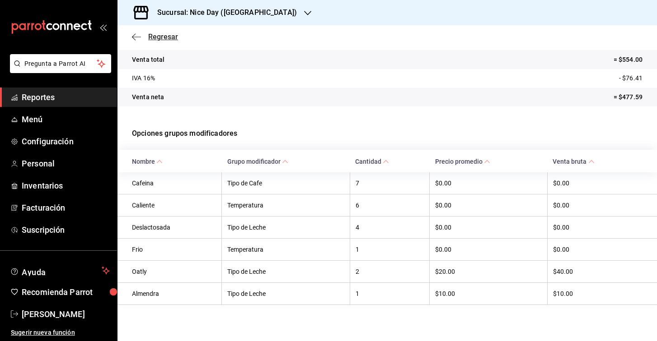
click at [137, 39] on icon "button" at bounding box center [136, 37] width 9 height 8
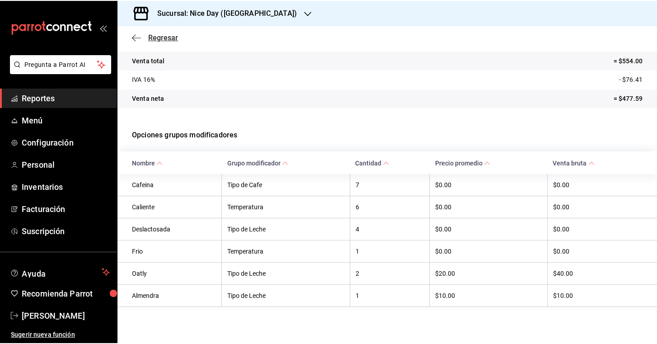
scroll to position [126, 0]
